Goal: Task Accomplishment & Management: Manage account settings

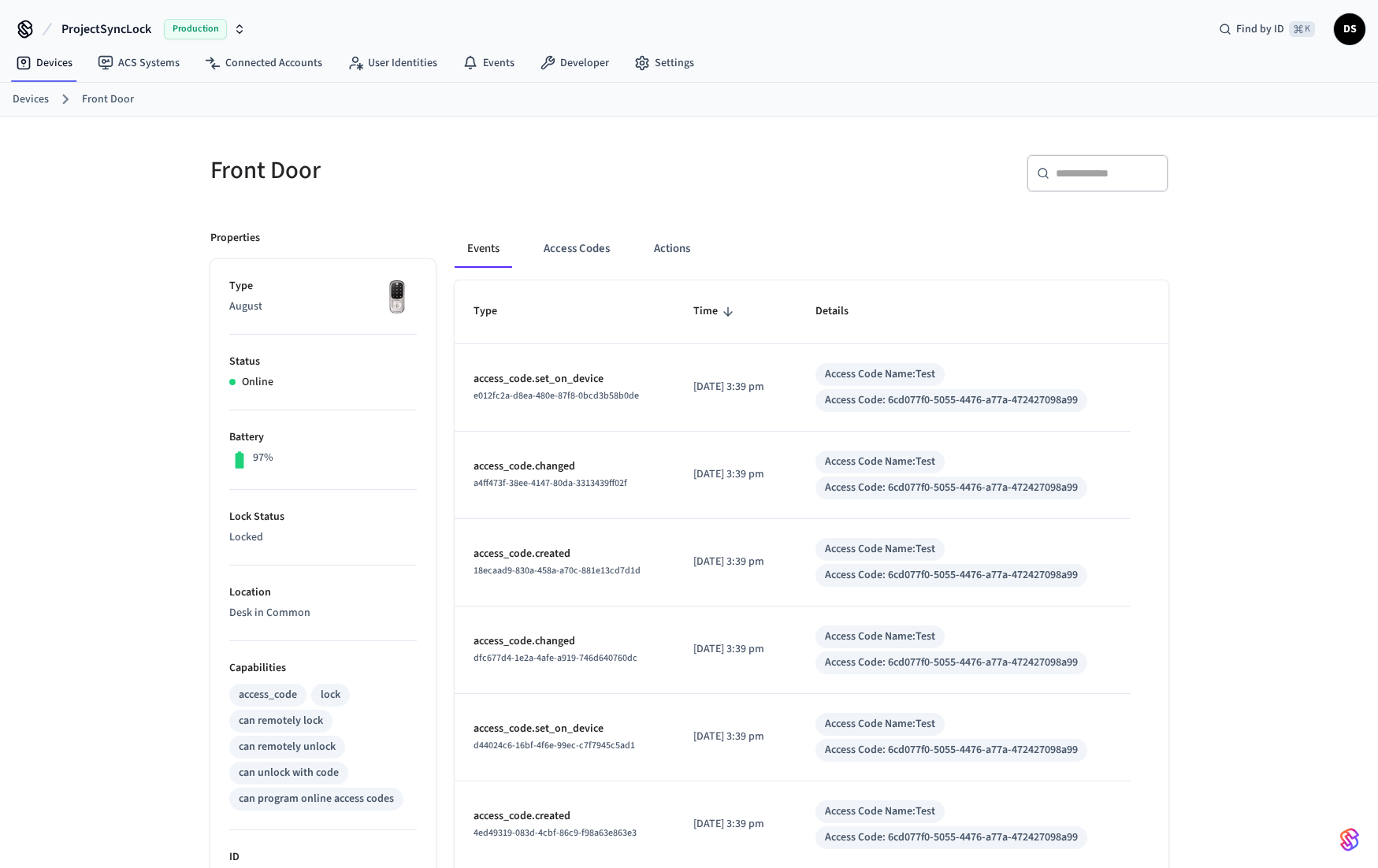
scroll to position [196, 0]
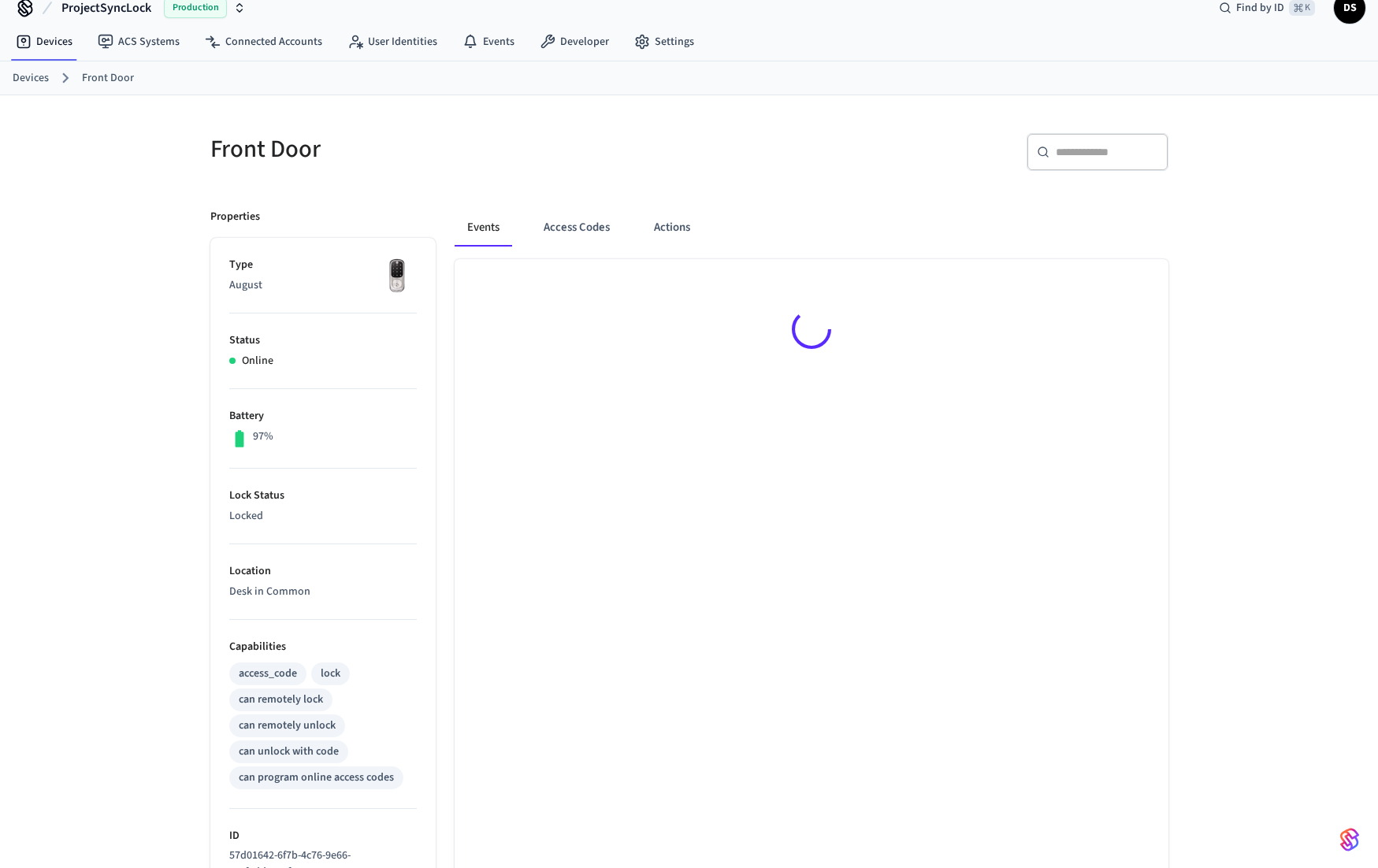
scroll to position [21, 0]
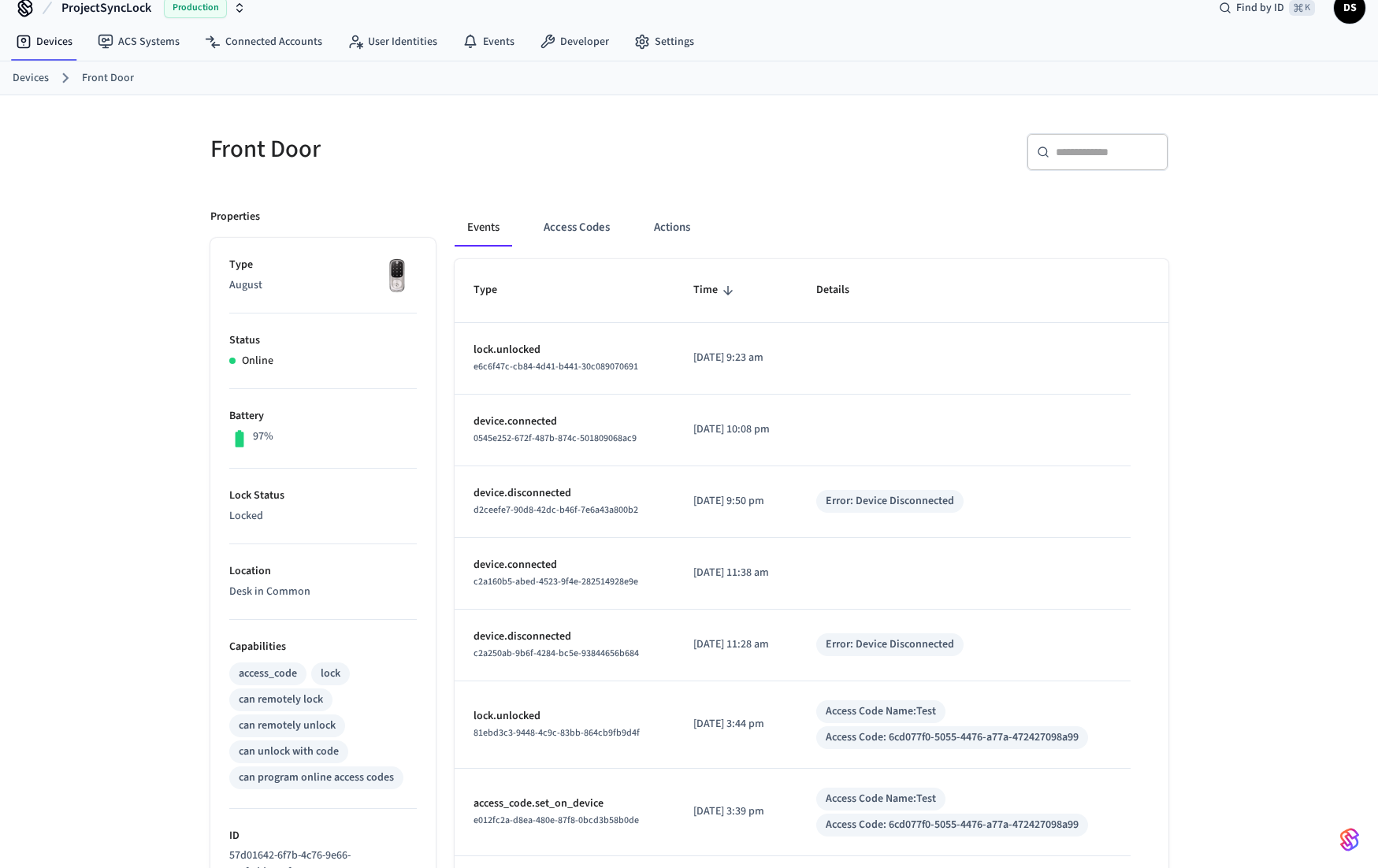
drag, startPoint x: 583, startPoint y: 398, endPoint x: 904, endPoint y: 439, distance: 323.6
click at [904, 439] on td "sticky table" at bounding box center [963, 430] width 333 height 72
click at [890, 360] on td "sticky table" at bounding box center [963, 359] width 333 height 72
drag, startPoint x: 750, startPoint y: 496, endPoint x: 712, endPoint y: 491, distance: 38.3
click at [712, 491] on td "[DATE] 9:50 pm" at bounding box center [735, 502] width 123 height 72
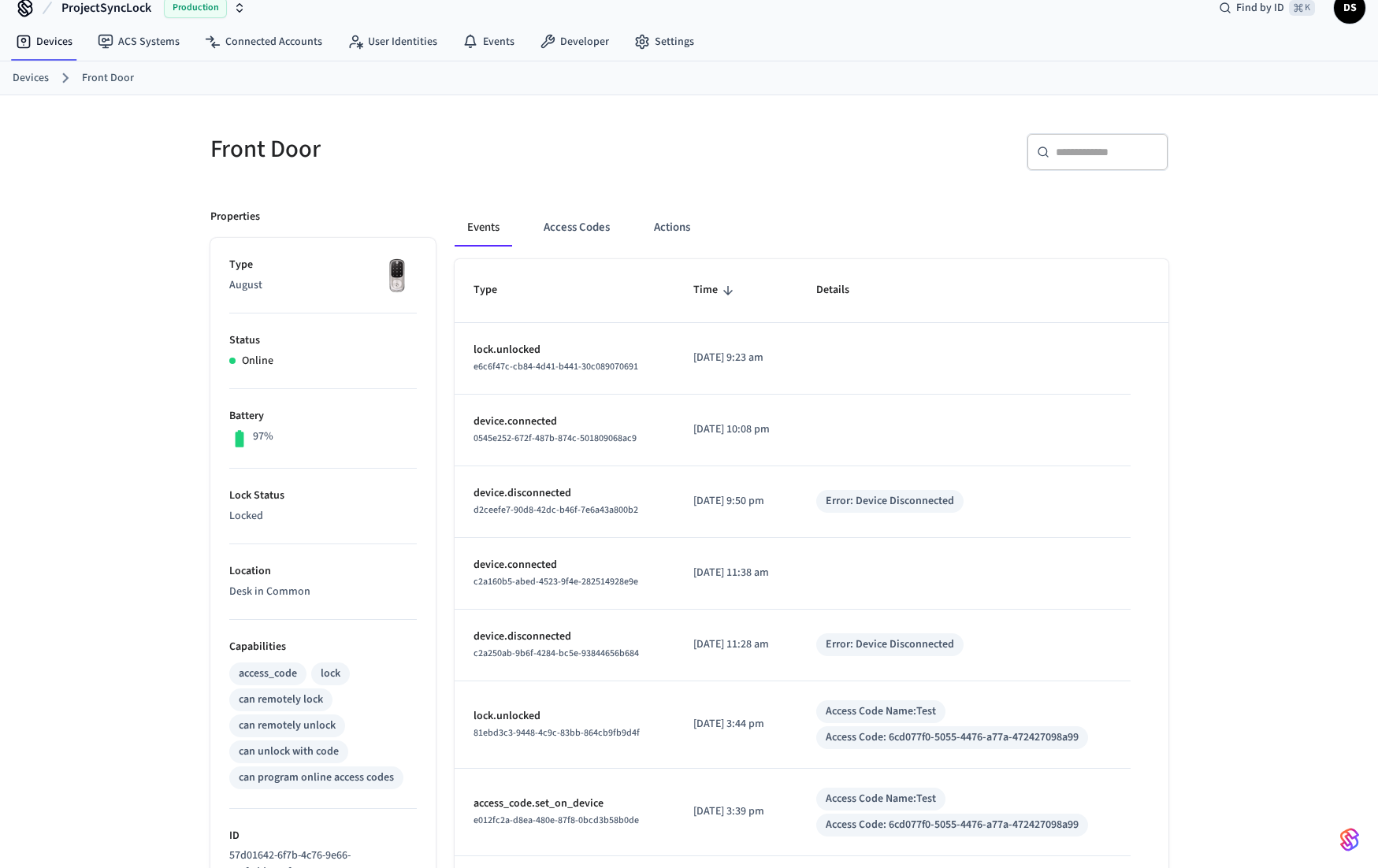
click at [767, 380] on td "[DATE] 9:23 am" at bounding box center [735, 359] width 123 height 72
drag, startPoint x: 807, startPoint y: 371, endPoint x: 927, endPoint y: 372, distance: 120.0
click at [927, 372] on td "sticky table" at bounding box center [963, 359] width 333 height 72
click at [596, 227] on button "Access Codes" at bounding box center [577, 227] width 92 height 38
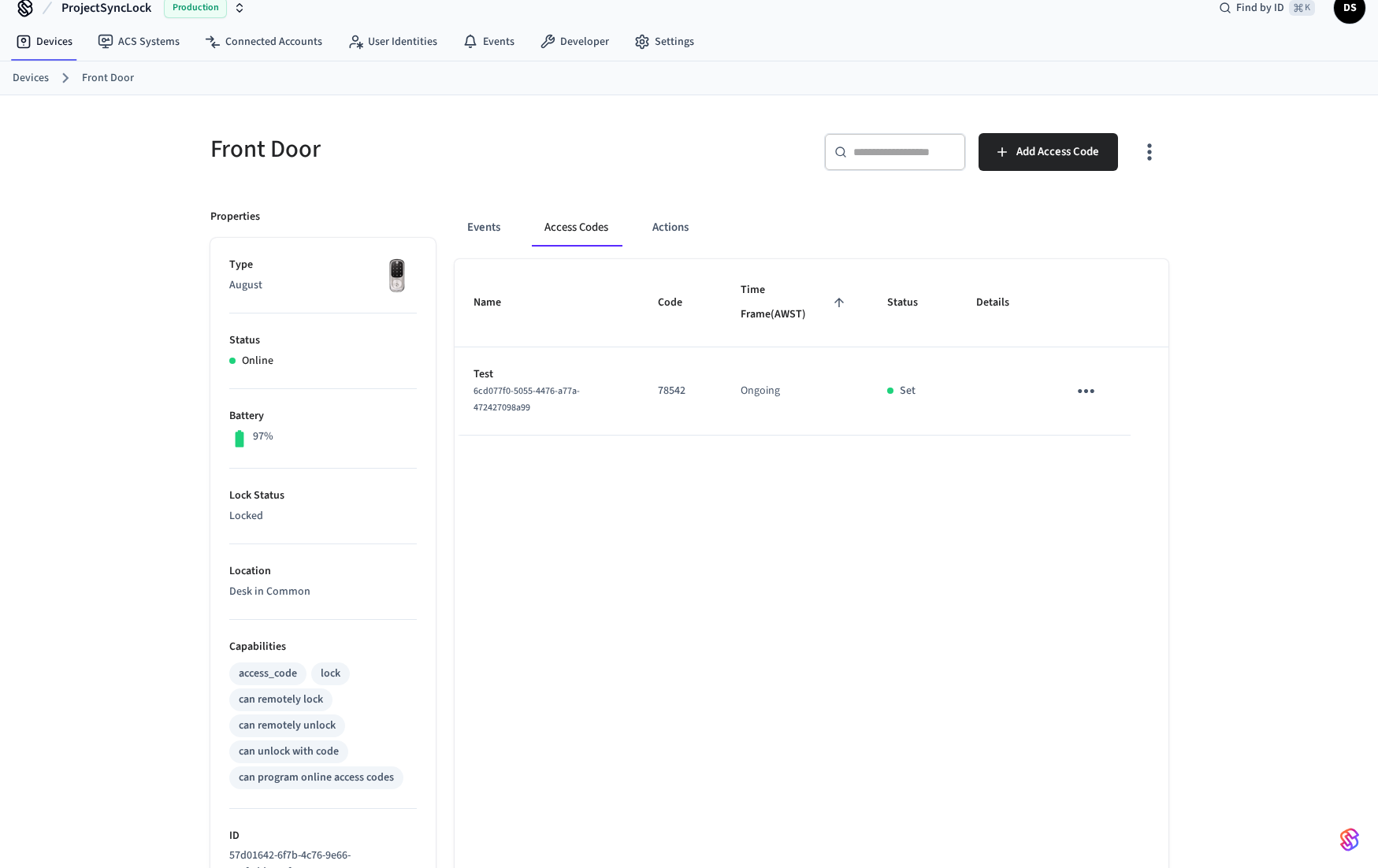
click at [1080, 392] on icon "sticky table" at bounding box center [1086, 391] width 17 height 4
click at [1119, 426] on li "Edit" at bounding box center [1128, 426] width 75 height 42
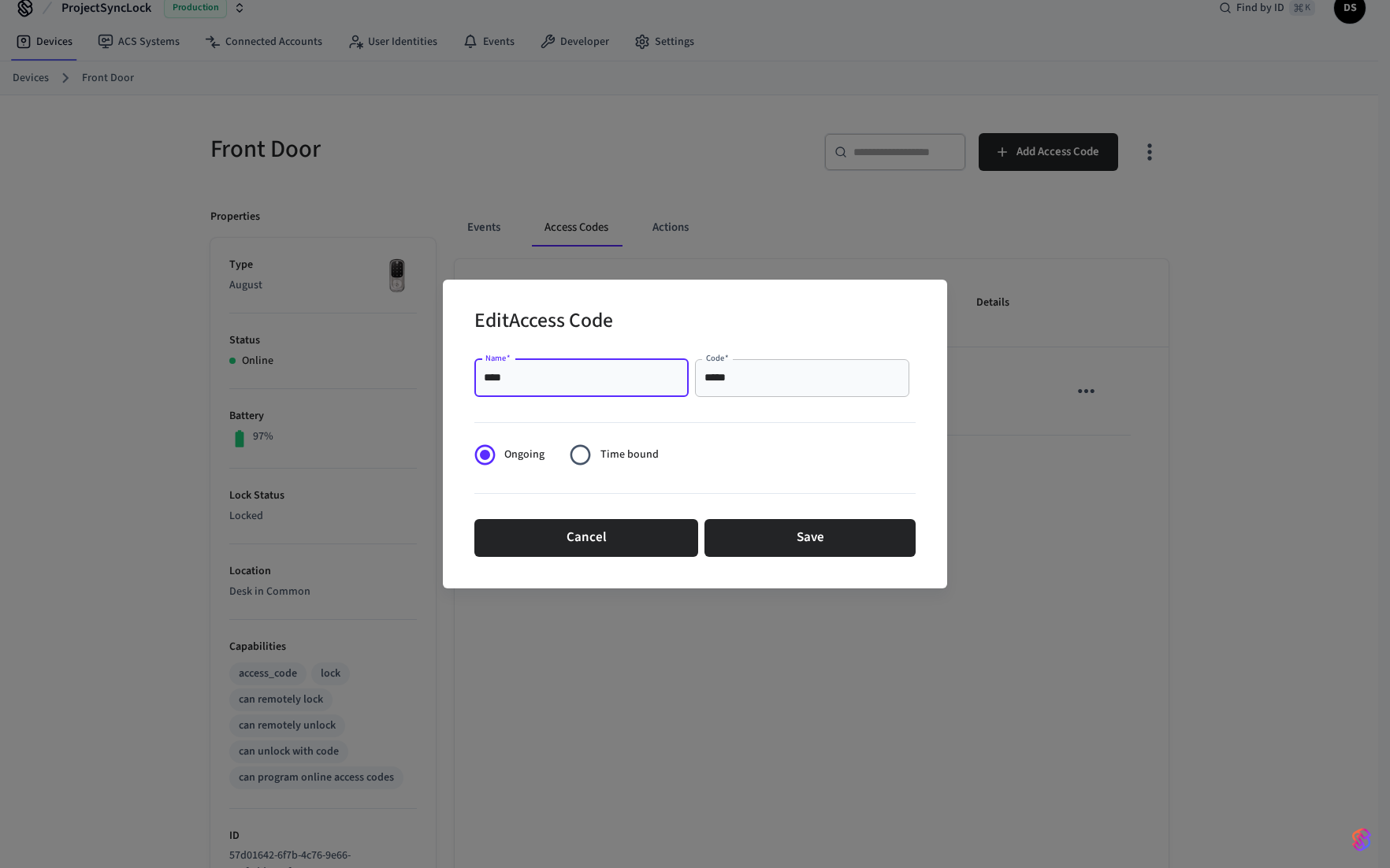
drag, startPoint x: 535, startPoint y: 380, endPoint x: 429, endPoint y: 375, distance: 106.1
click at [433, 375] on div "Edit Access Code Name   * **** Name   * Code   * ***** Code   * Ongoing Time bo…" at bounding box center [695, 434] width 1390 height 868
type input "******"
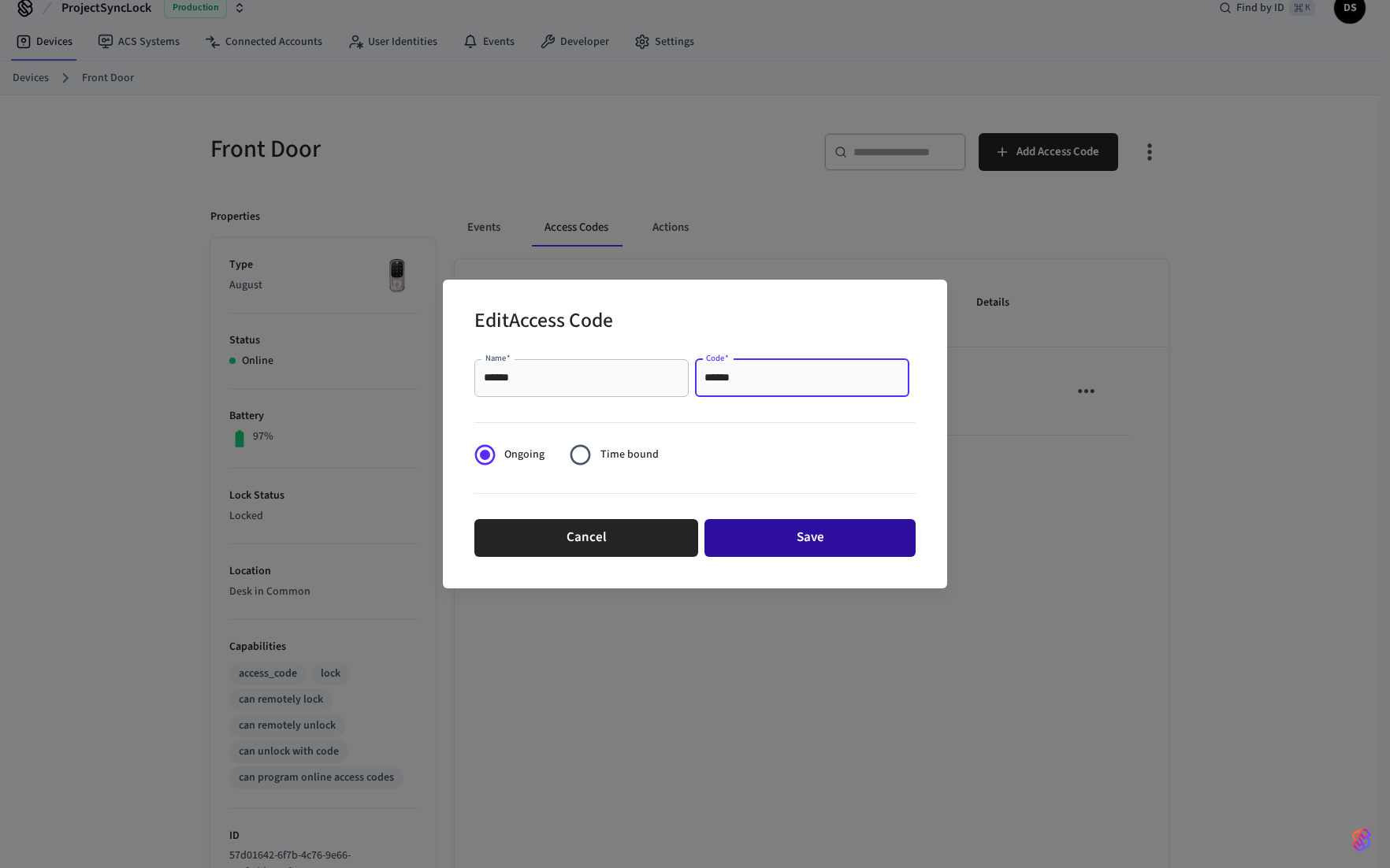
type input "******"
click at [792, 542] on button "Save" at bounding box center [809, 537] width 211 height 38
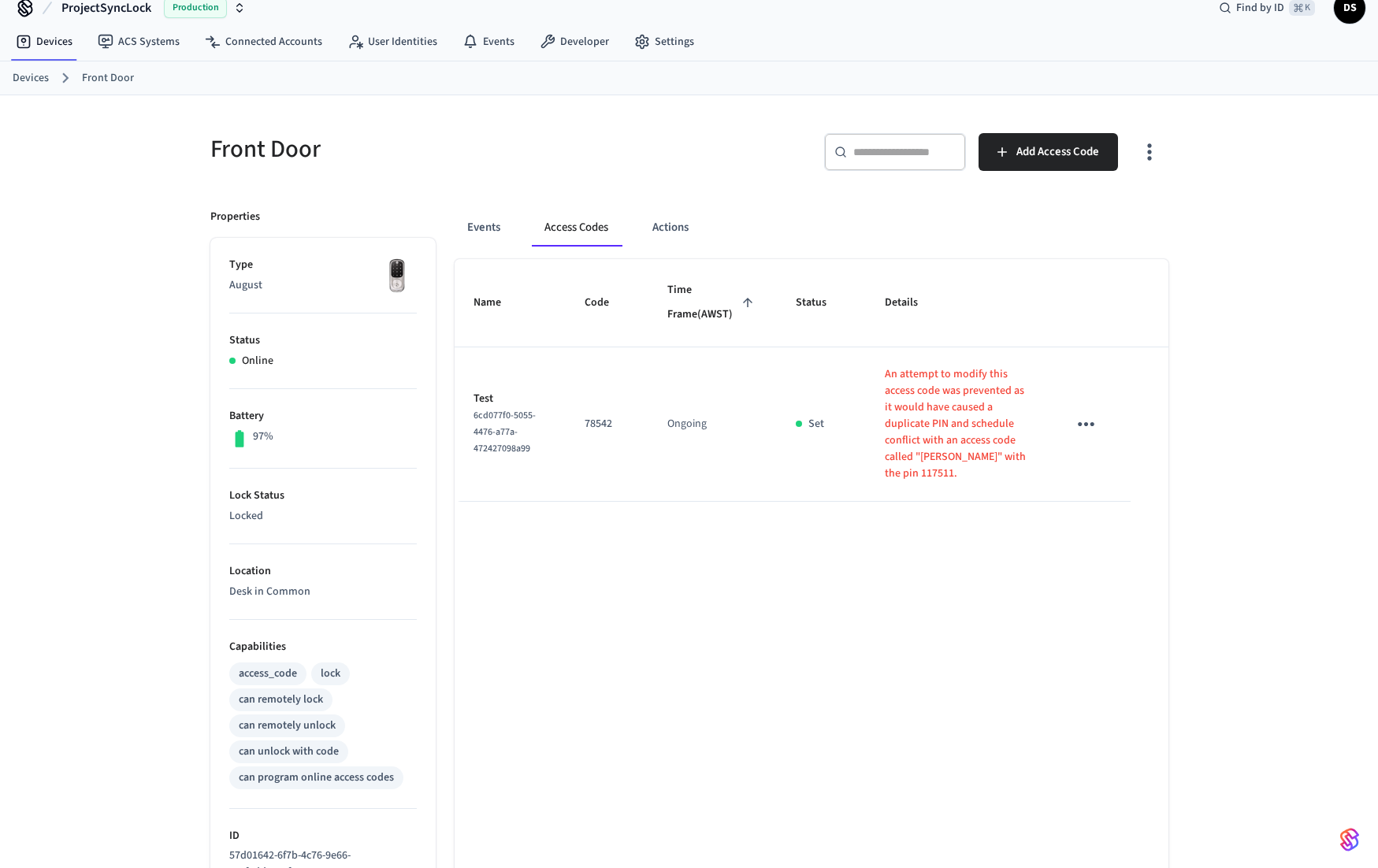
drag, startPoint x: 1003, startPoint y: 537, endPoint x: 974, endPoint y: 514, distance: 37.0
click at [1003, 537] on div "Name Code Time Frame (AWST) Status Details Test 6cd077f0-5055-4476-a77a-4724270…" at bounding box center [812, 703] width 714 height 887
click at [1097, 399] on td "sticky table" at bounding box center [1089, 425] width 81 height 154
click at [575, 229] on button "Access Codes" at bounding box center [576, 227] width 89 height 38
click at [494, 227] on button "Events" at bounding box center [483, 227] width 59 height 38
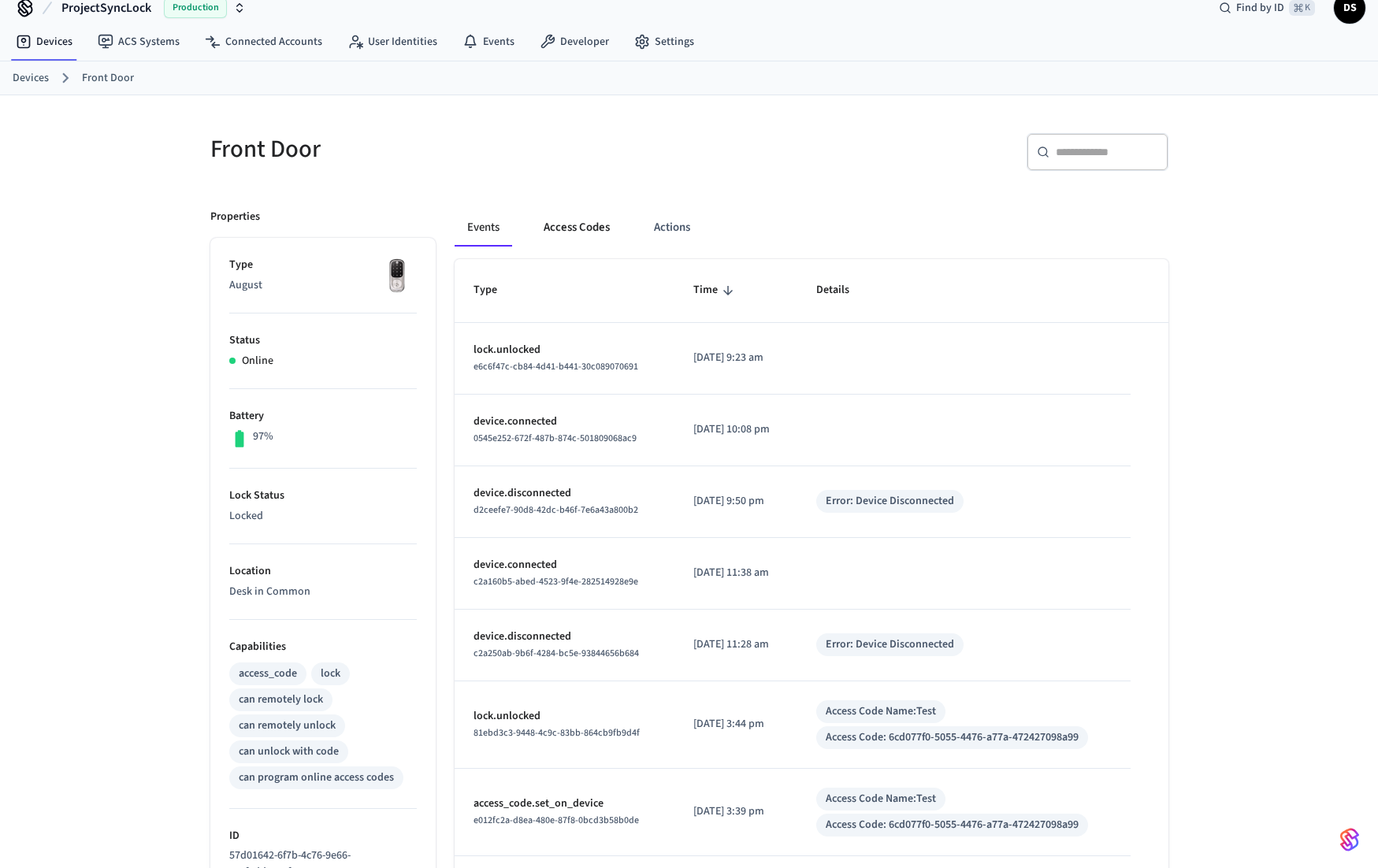
click at [583, 238] on button "Access Codes" at bounding box center [577, 227] width 92 height 38
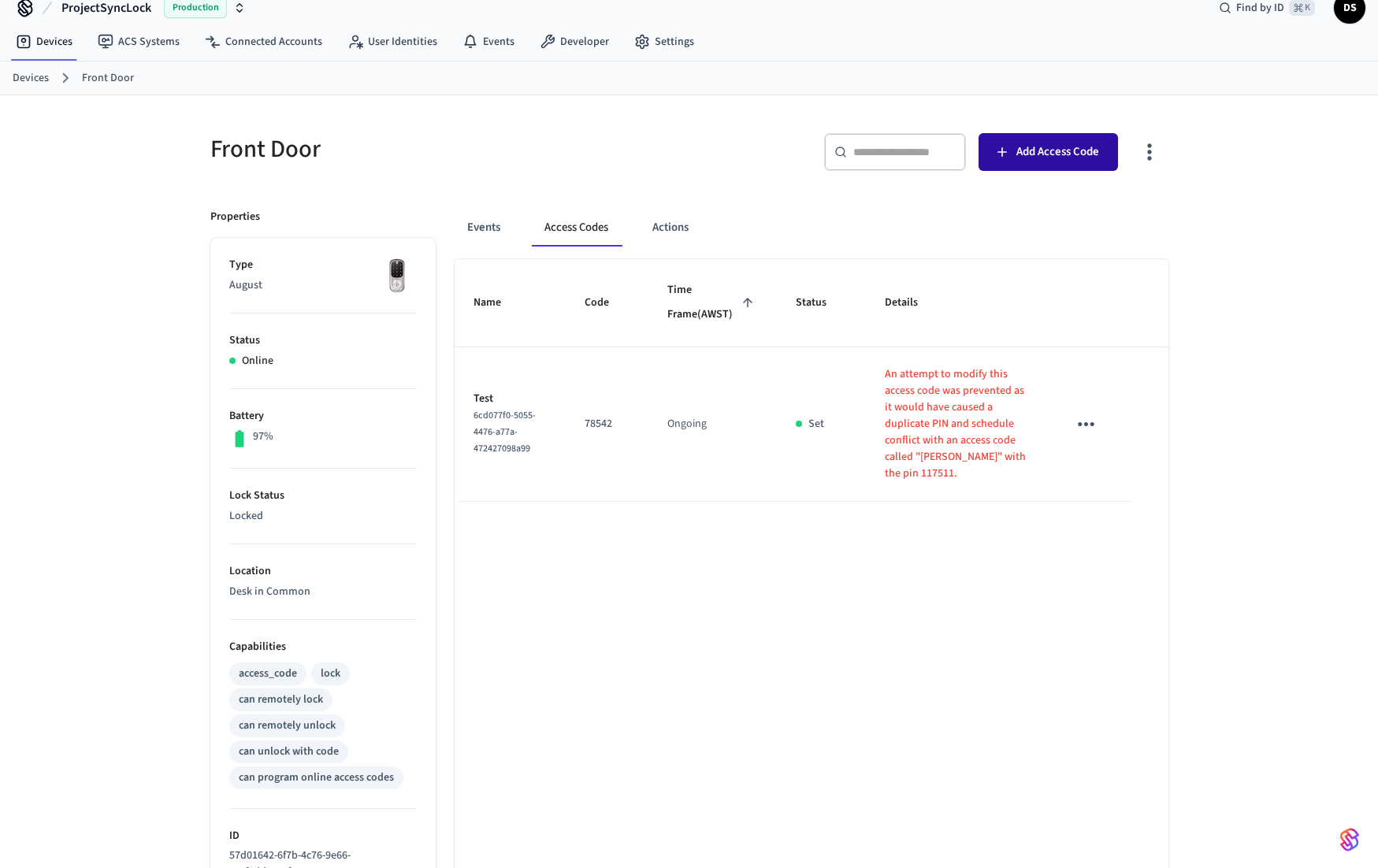
click at [1054, 167] on button "Add Access Code" at bounding box center [1048, 152] width 139 height 38
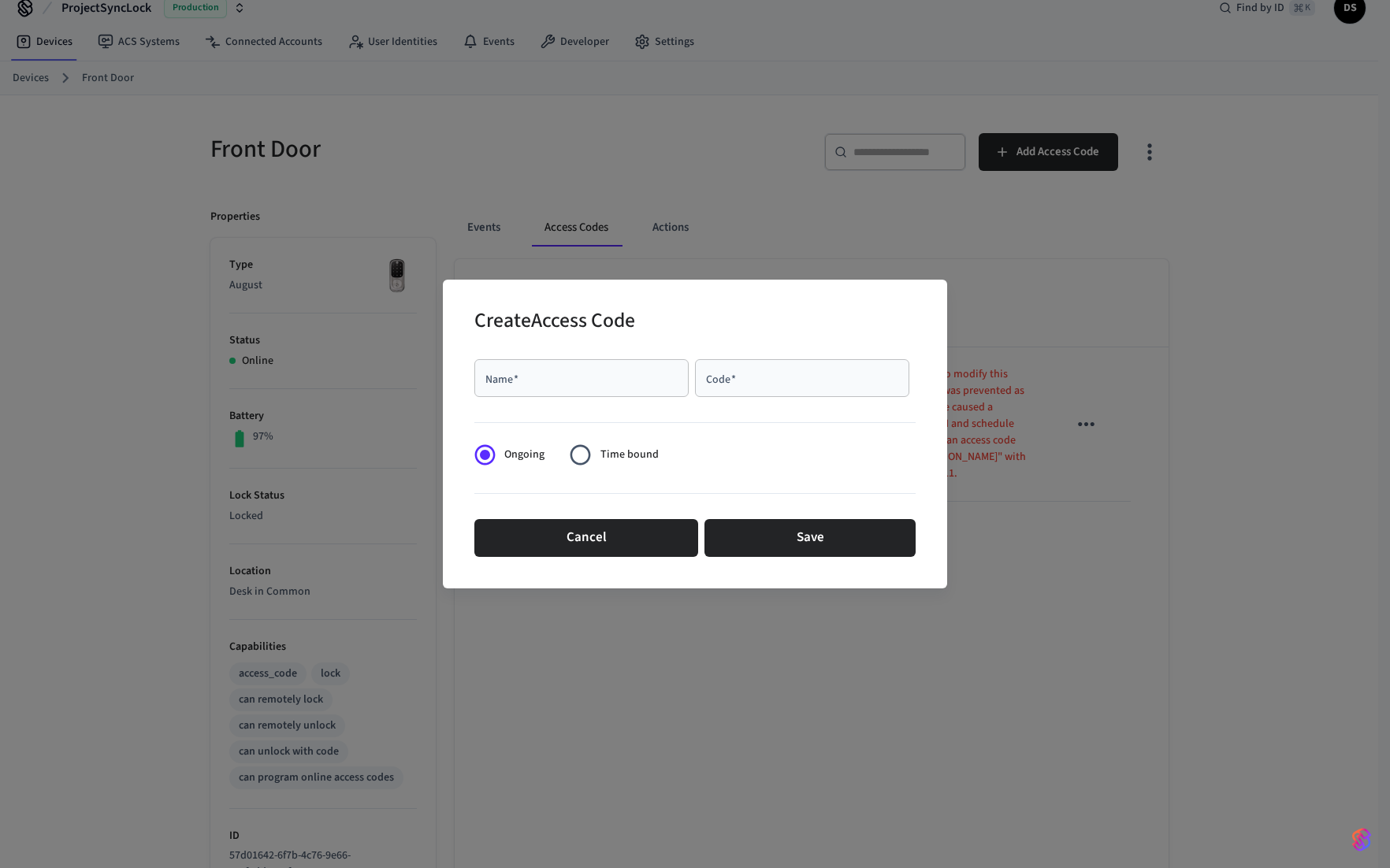
click at [767, 393] on div "Code   *" at bounding box center [801, 378] width 215 height 38
type input "******"
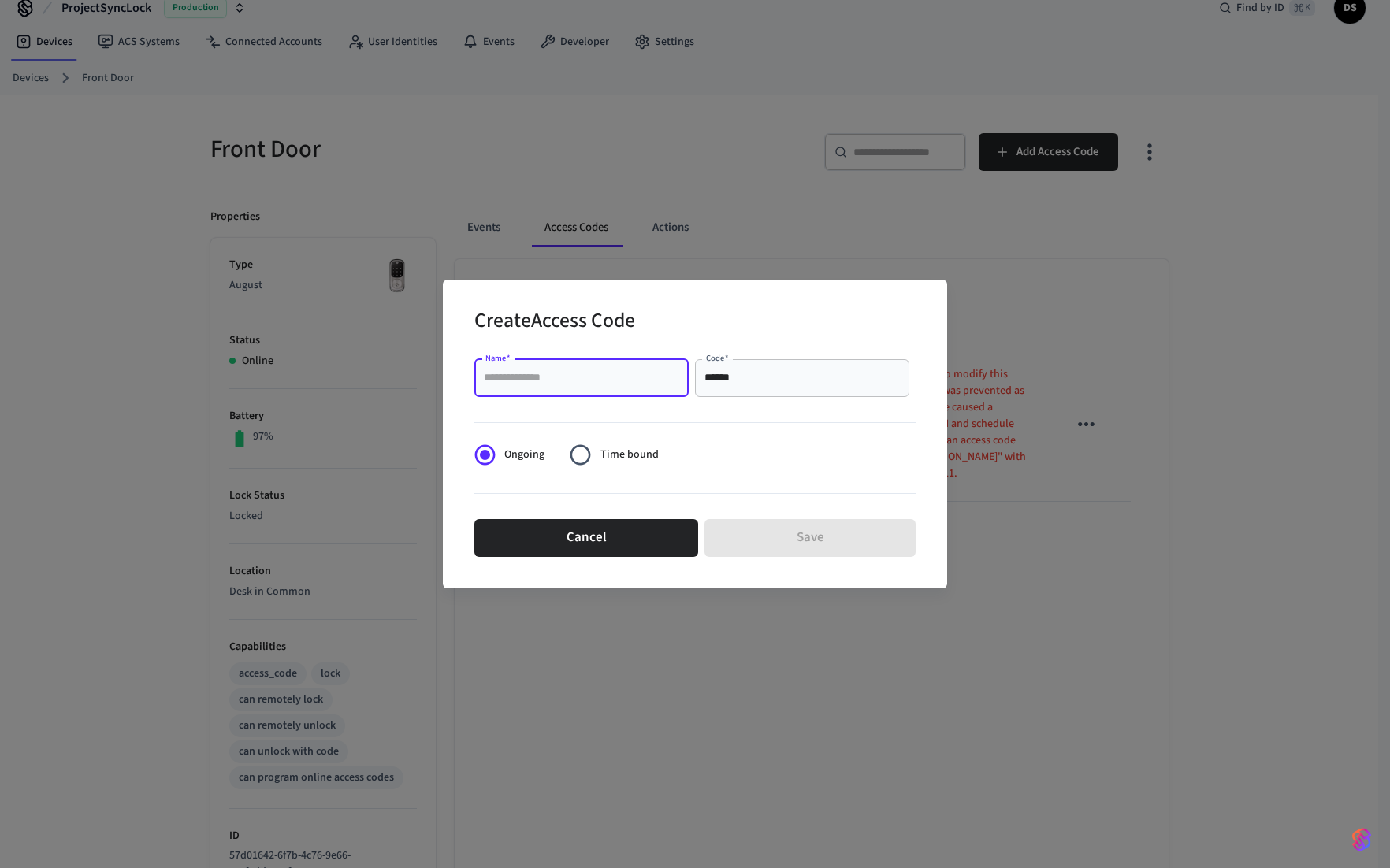
drag, startPoint x: 497, startPoint y: 373, endPoint x: 574, endPoint y: 386, distance: 78.1
click at [498, 372] on input "Name   *" at bounding box center [581, 378] width 195 height 16
type input "**"
click at [780, 538] on button "Save" at bounding box center [809, 537] width 211 height 38
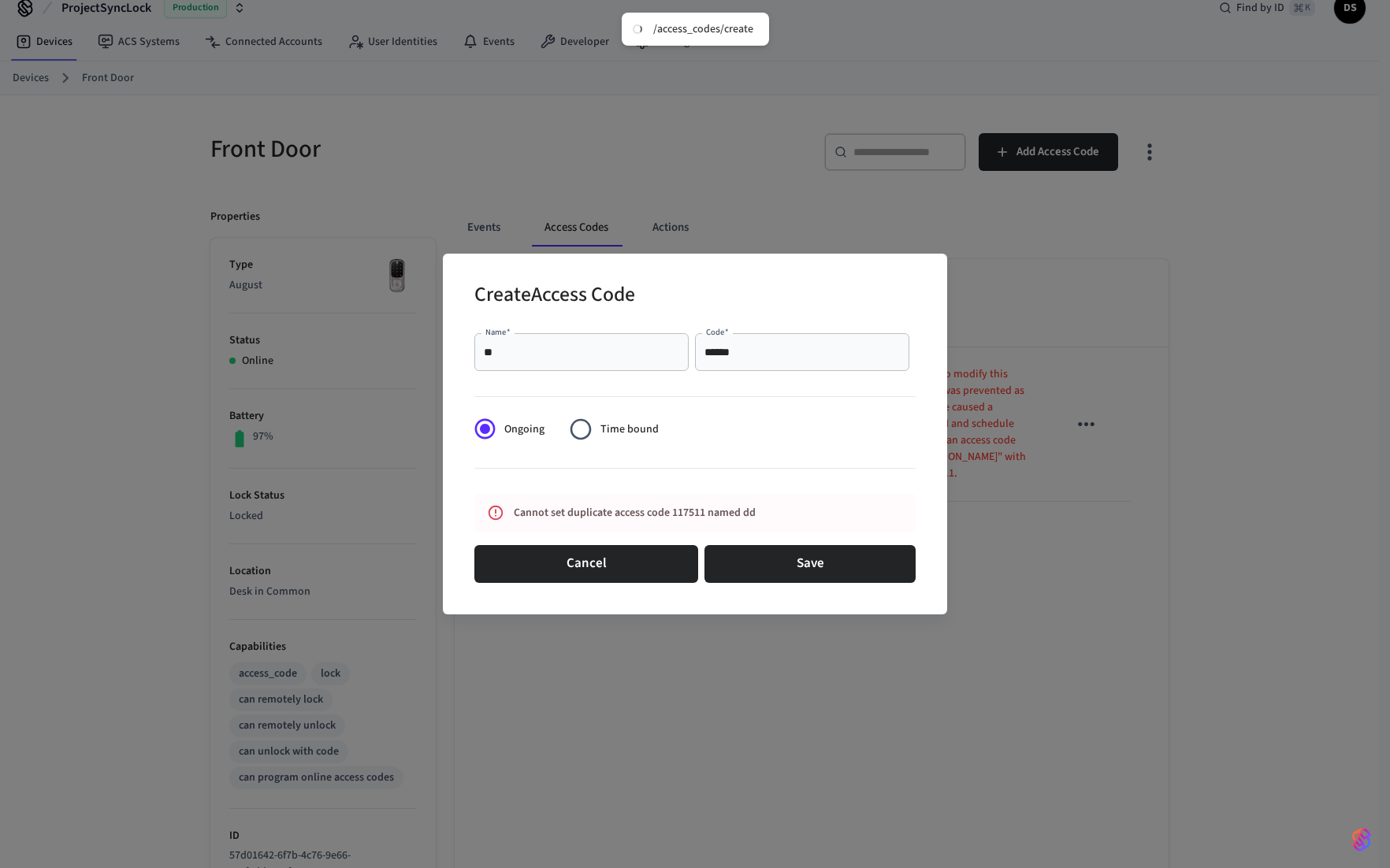
click at [596, 562] on button "Cancel" at bounding box center [586, 564] width 224 height 38
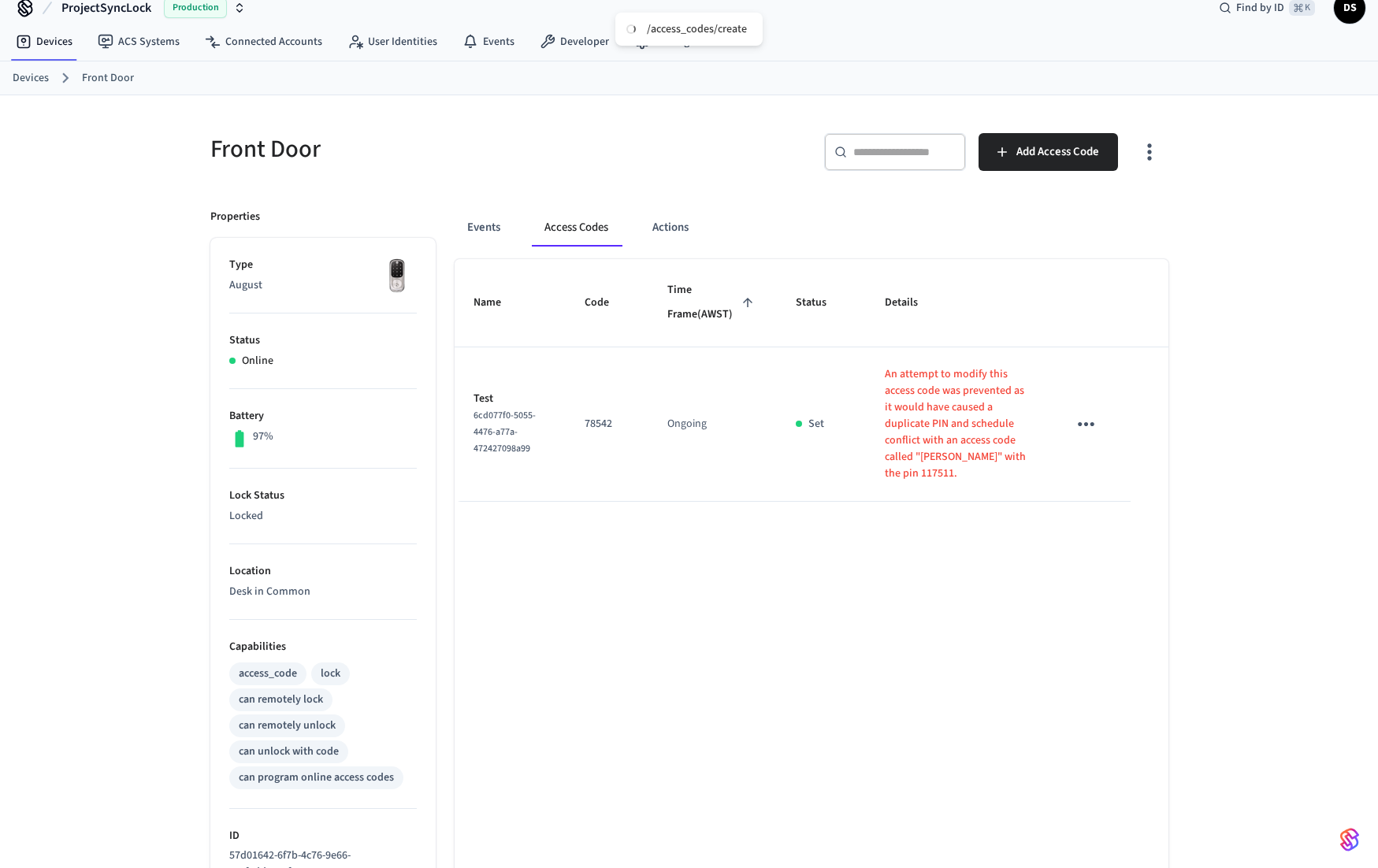
drag, startPoint x: 1168, startPoint y: 586, endPoint x: 1135, endPoint y: 561, distance: 41.4
click at [1168, 587] on div "Front Door ​ ​ Add Access Code Properties Type August Status Online Battery 97%…" at bounding box center [689, 631] width 983 height 1032
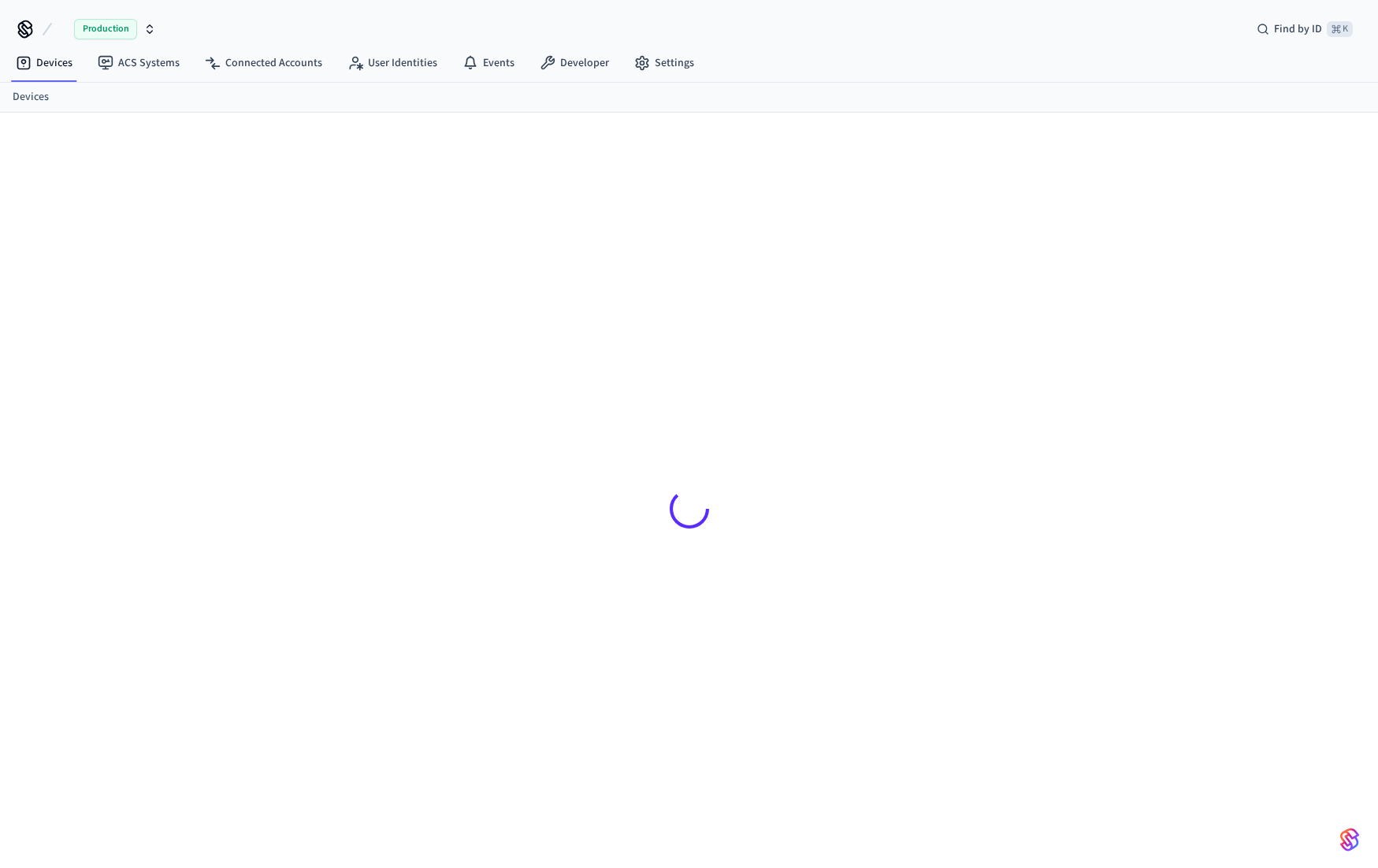
scroll to position [21, 0]
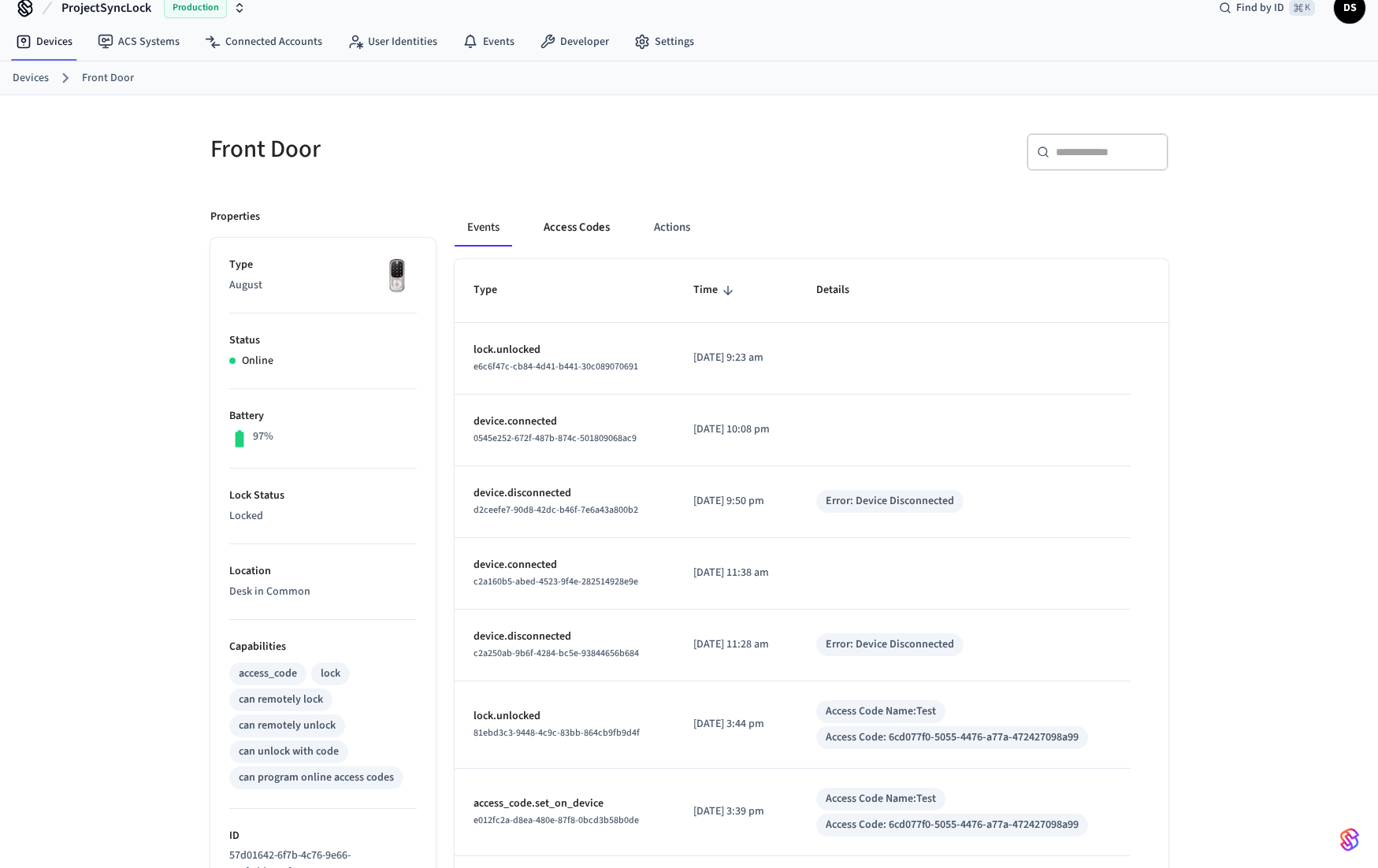
click at [581, 224] on button "Access Codes" at bounding box center [577, 227] width 92 height 38
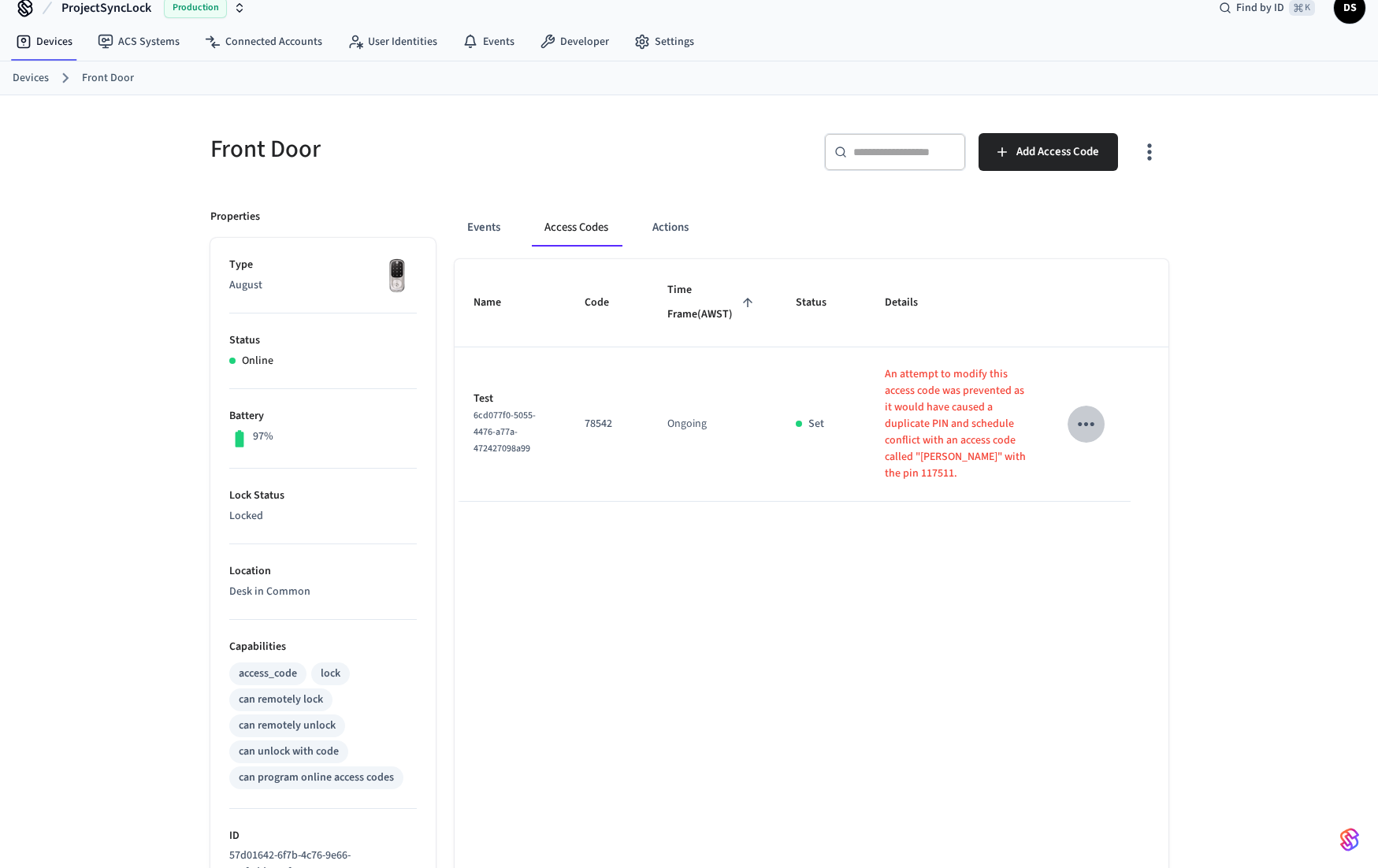
click at [1082, 431] on icon "sticky table" at bounding box center [1085, 424] width 25 height 25
drag, startPoint x: 761, startPoint y: 581, endPoint x: 577, endPoint y: 530, distance: 190.9
click at [761, 580] on div at bounding box center [695, 434] width 1390 height 868
click at [486, 216] on button "Events" at bounding box center [483, 227] width 59 height 38
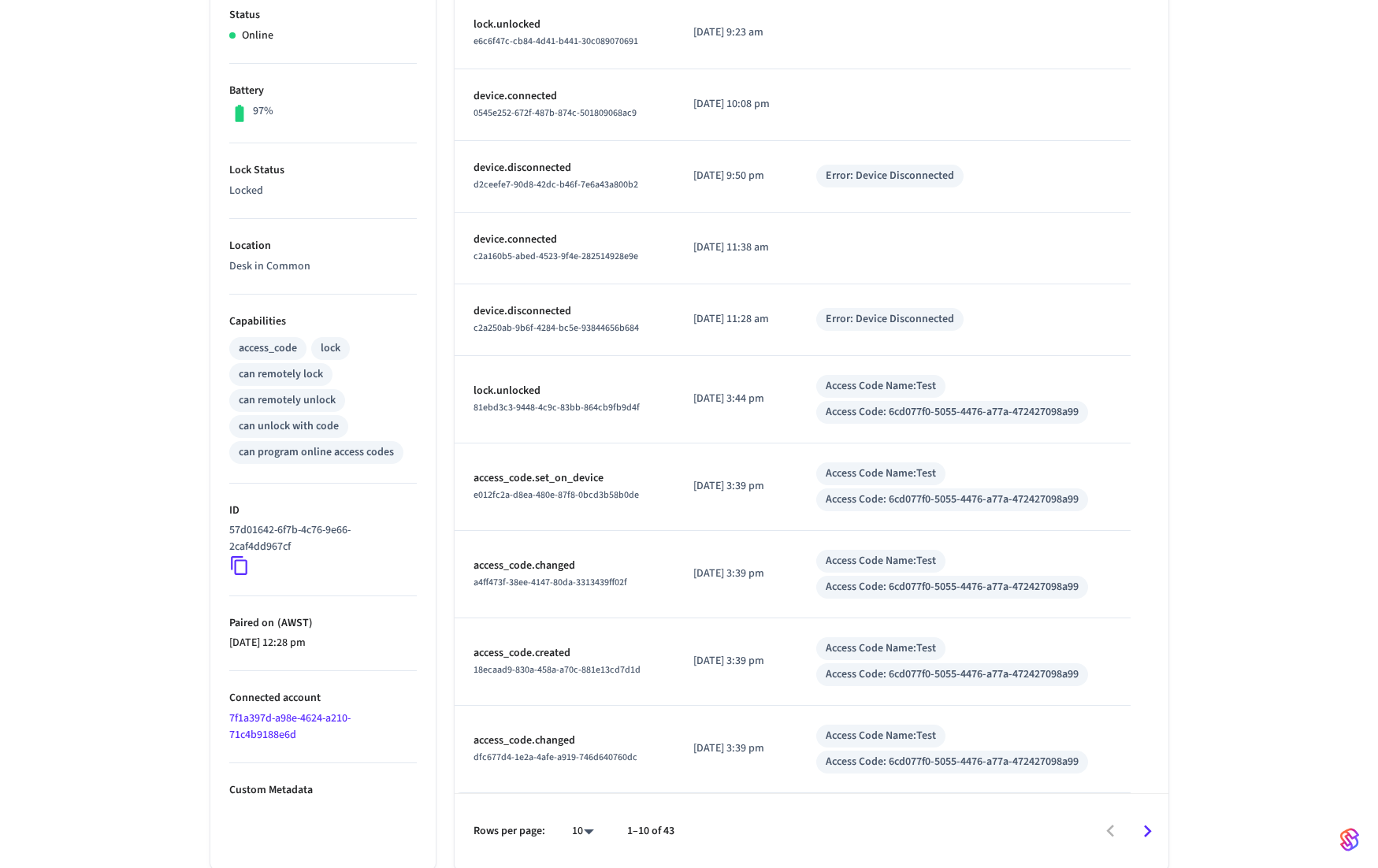
scroll to position [348, 0]
drag, startPoint x: 977, startPoint y: 381, endPoint x: 835, endPoint y: 383, distance: 142.0
click at [834, 384] on div "Access Code Name: Test Access Code: 6cd077f0-5055-4476-a77a-472427098a99" at bounding box center [963, 398] width 295 height 49
click at [920, 410] on div "Access Code: 6cd077f0-5055-4476-a77a-472427098a99" at bounding box center [951, 412] width 253 height 17
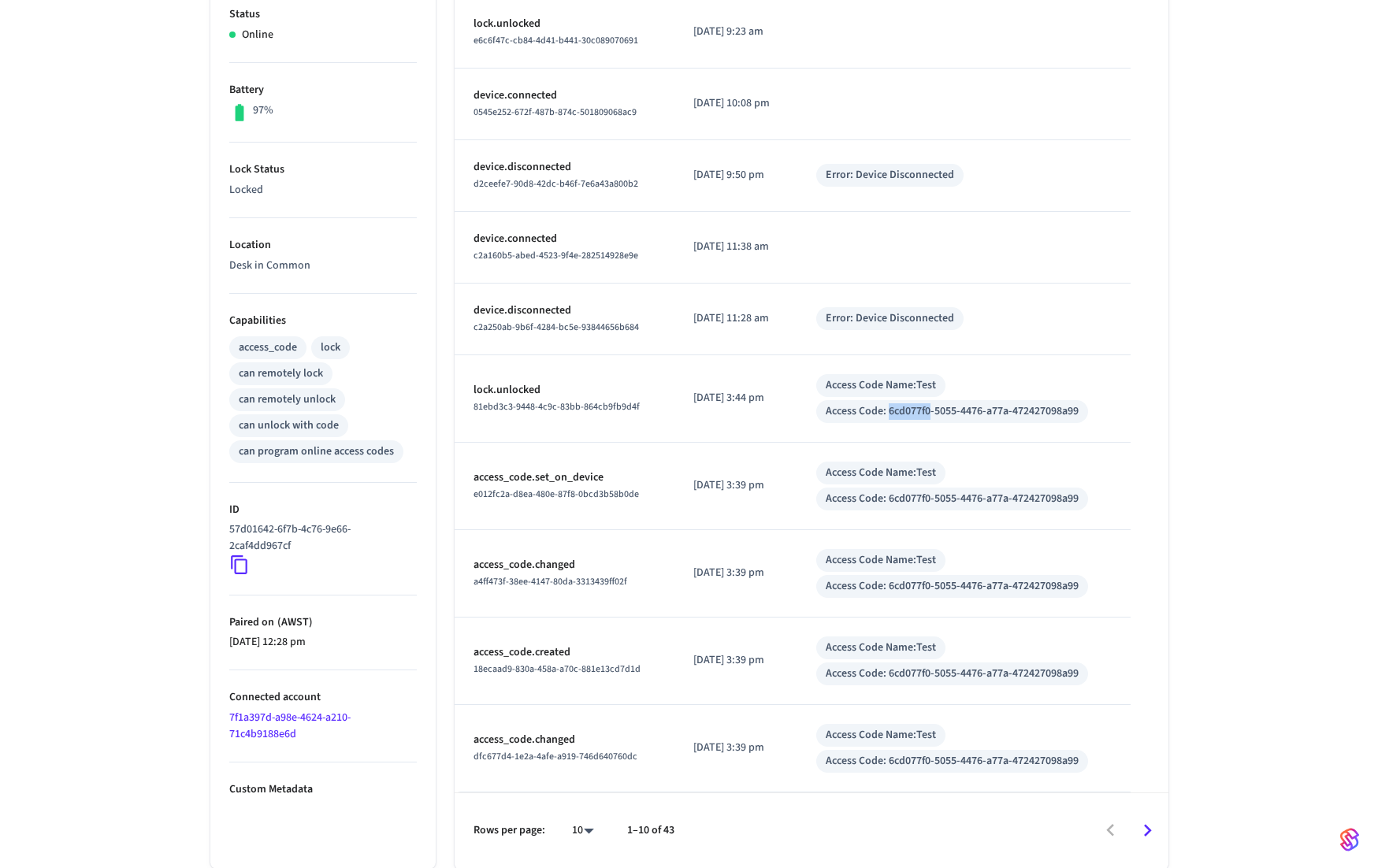
copy div "6cd077f0"
drag, startPoint x: 410, startPoint y: 448, endPoint x: 338, endPoint y: 426, distance: 75.3
click at [338, 429] on div "access_code lock can remotely lock can remotely unlock can unlock with code can…" at bounding box center [322, 398] width 187 height 130
click at [366, 289] on li "Location Desk in Common" at bounding box center [322, 255] width 187 height 75
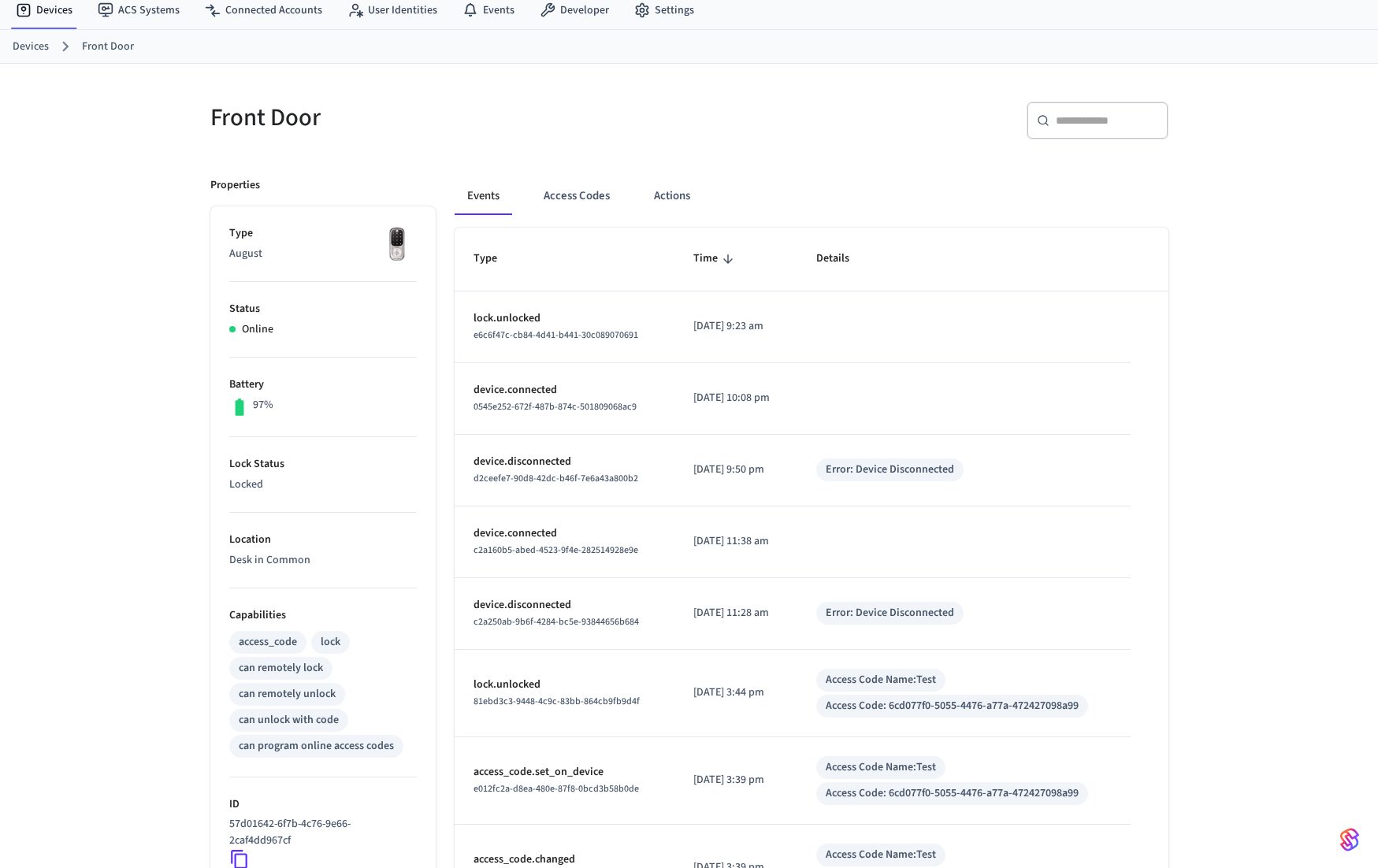
scroll to position [0, 0]
